Goal: Task Accomplishment & Management: Use online tool/utility

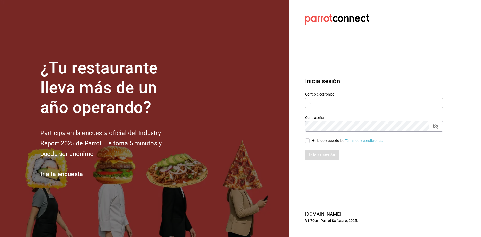
type input "A"
type input "[EMAIL_ADDRESS][DOMAIN_NAME]"
click at [316, 141] on div "He leído y acepto los Términos y condiciones." at bounding box center [348, 140] width 72 height 5
click at [310, 141] on input "He leído y acepto los Términos y condiciones." at bounding box center [307, 140] width 5 height 5
checkbox input "true"
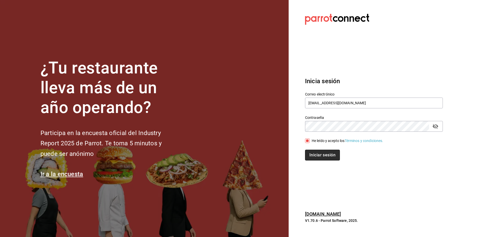
click at [319, 152] on button "Iniciar sesión" at bounding box center [322, 154] width 35 height 11
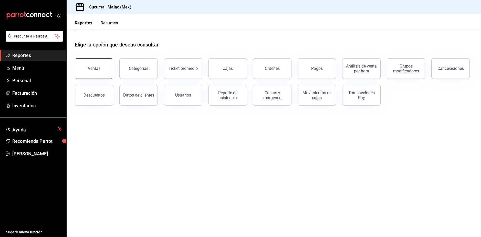
click at [107, 68] on button "Ventas" at bounding box center [94, 68] width 38 height 21
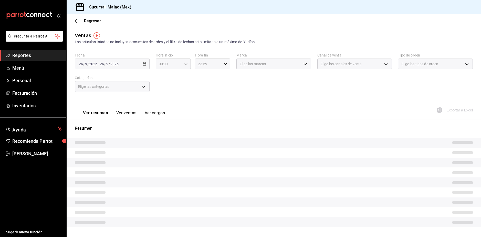
click at [74, 18] on div "Regresar" at bounding box center [274, 20] width 415 height 13
click at [76, 20] on icon "button" at bounding box center [77, 21] width 5 height 5
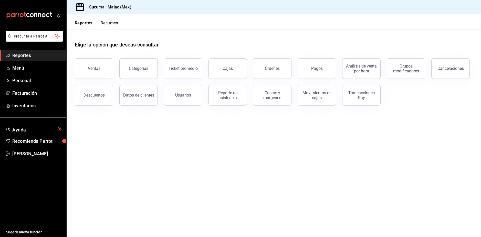
click at [109, 24] on button "Resumen" at bounding box center [110, 25] width 18 height 9
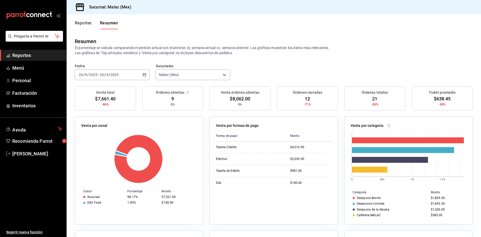
click at [144, 75] on icon "button" at bounding box center [145, 75] width 4 height 4
click at [84, 26] on button "Reportes" at bounding box center [83, 25] width 17 height 9
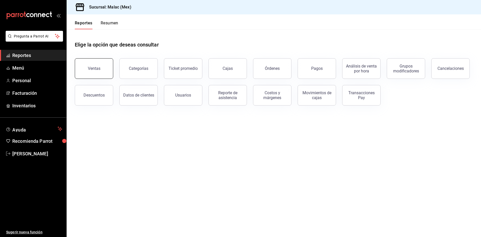
click at [88, 62] on button "Ventas" at bounding box center [94, 68] width 38 height 21
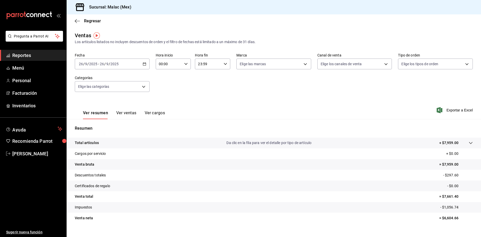
click at [177, 63] on input "00:00" at bounding box center [169, 64] width 27 height 10
click at [165, 98] on span "08" at bounding box center [163, 98] width 9 height 4
type input "08:00"
click at [215, 84] on div at bounding box center [240, 118] width 481 height 237
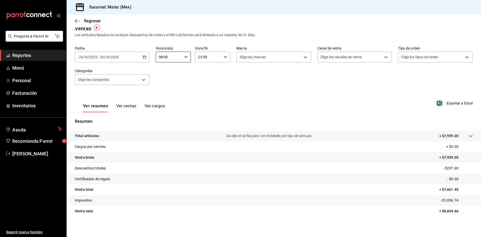
scroll to position [9, 0]
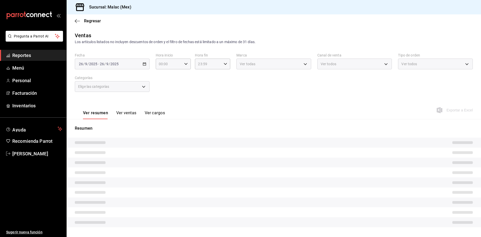
type input "08:00"
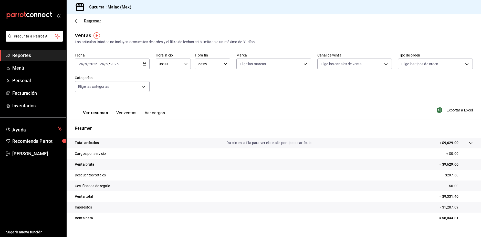
click at [79, 22] on icon "button" at bounding box center [77, 21] width 5 height 5
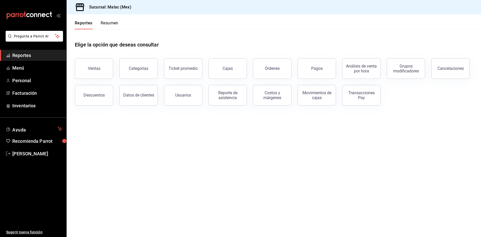
click at [86, 24] on button "Reportes" at bounding box center [84, 25] width 18 height 9
click at [112, 24] on button "Resumen" at bounding box center [110, 25] width 18 height 9
